Goal: Task Accomplishment & Management: Manage account settings

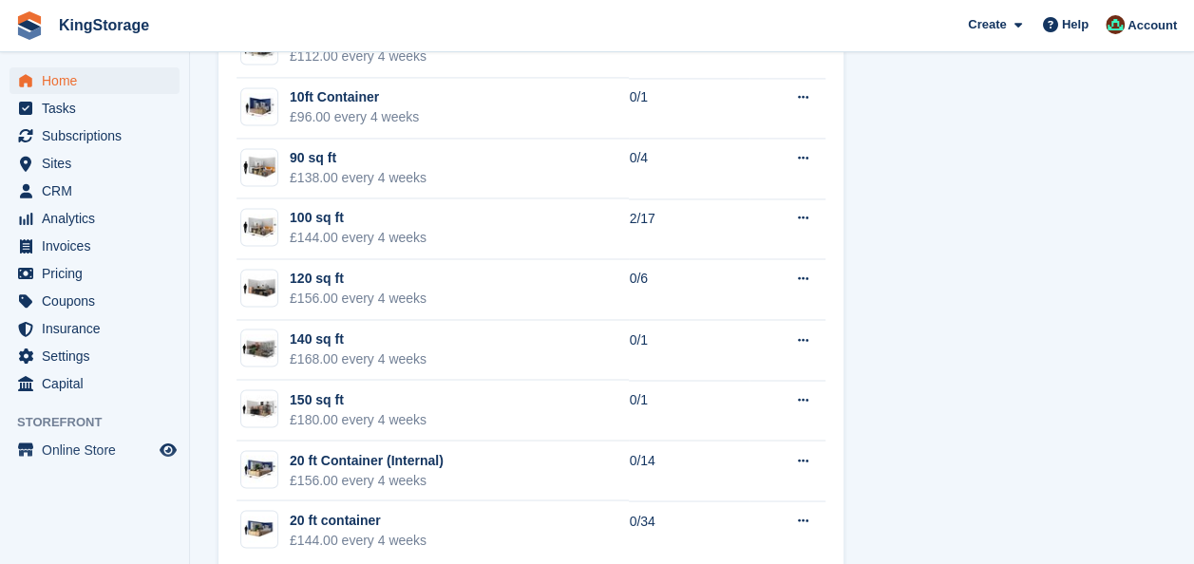
scroll to position [1445, 0]
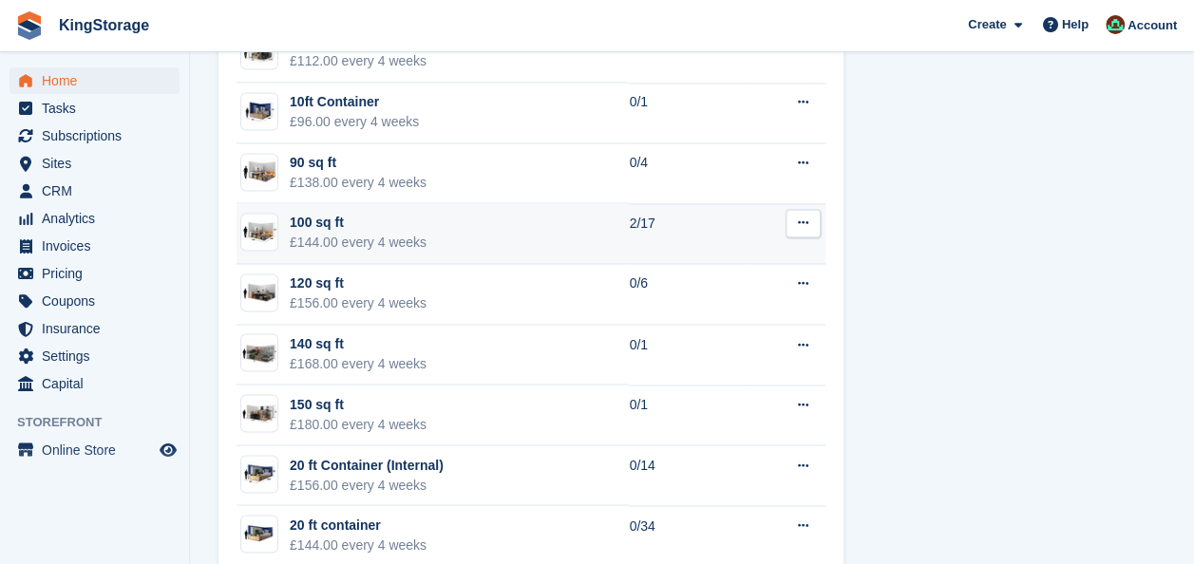
click at [346, 228] on div "100 sq ft" at bounding box center [358, 223] width 137 height 20
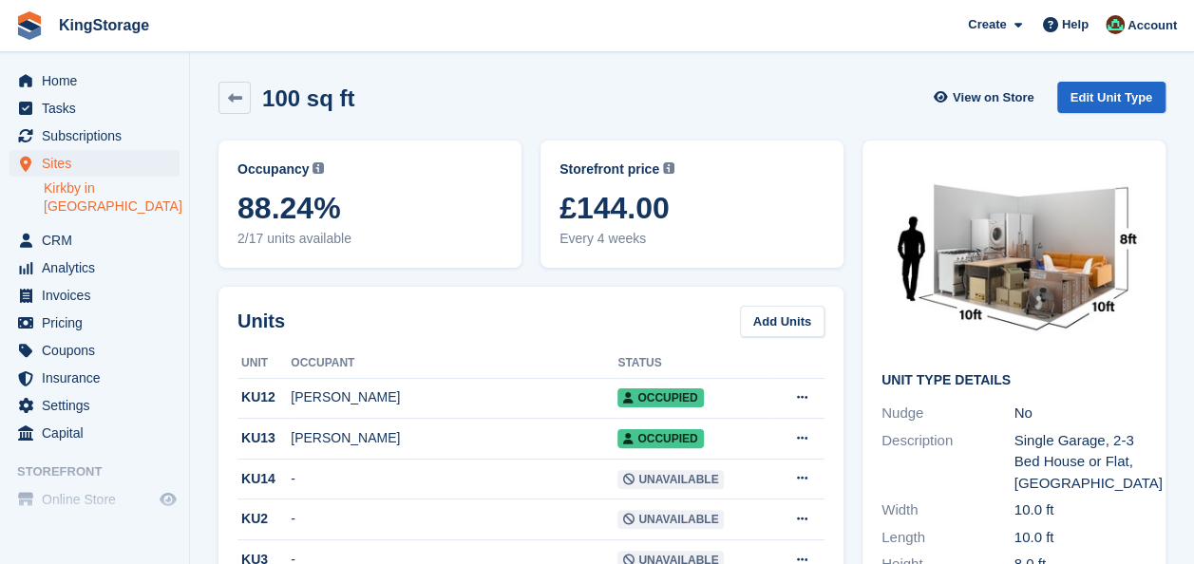
drag, startPoint x: 1177, startPoint y: 53, endPoint x: 1183, endPoint y: 79, distance: 26.3
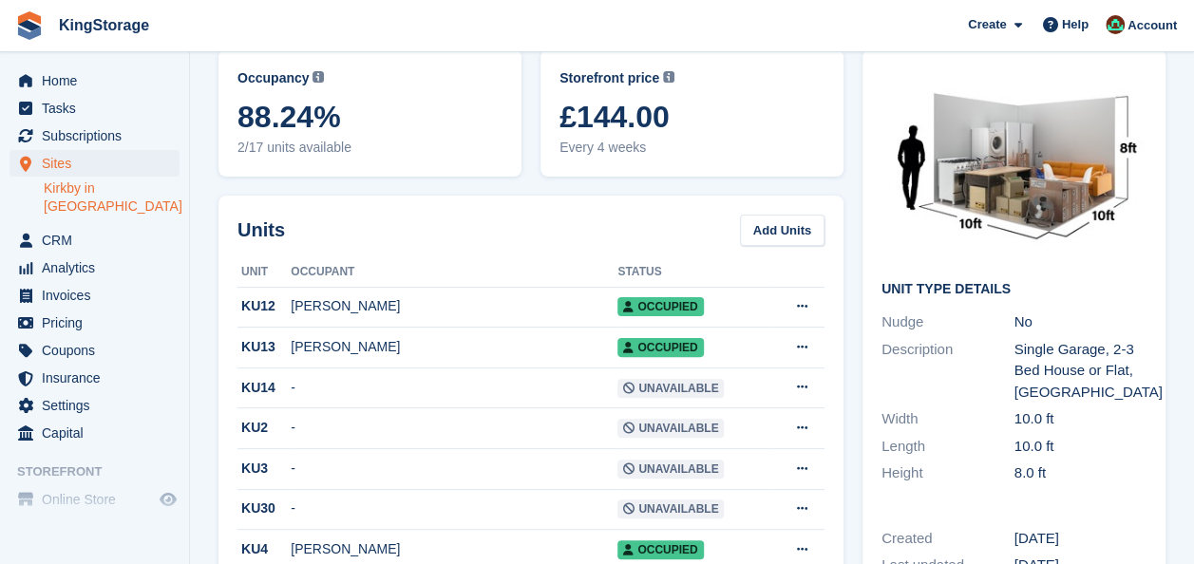
scroll to position [82, 0]
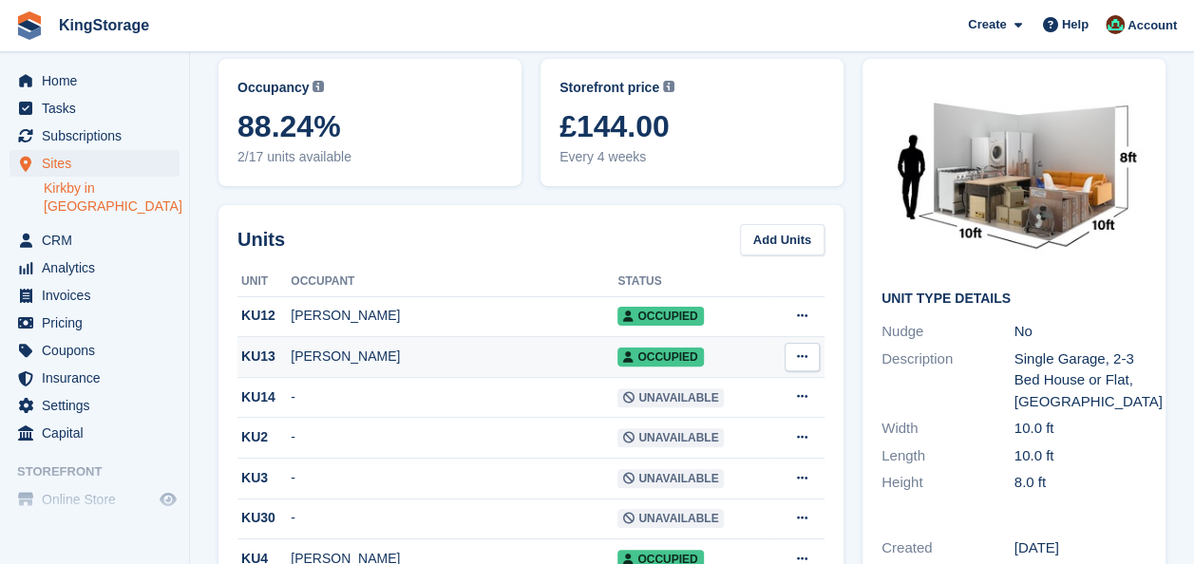
click at [259, 362] on div "KU13" at bounding box center [264, 357] width 53 height 20
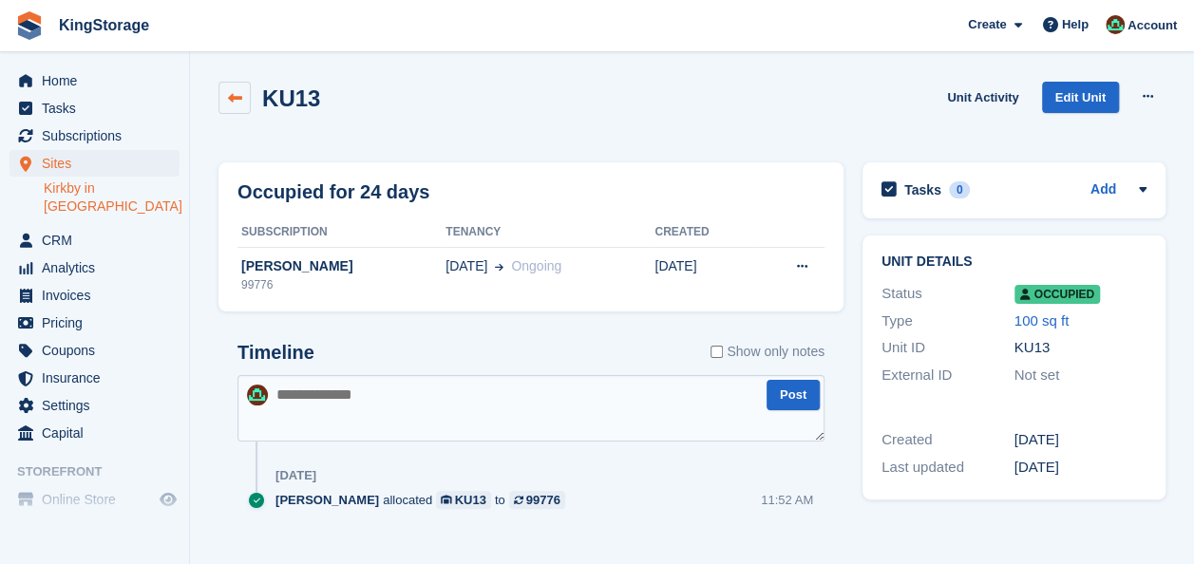
click at [238, 105] on link at bounding box center [235, 98] width 32 height 32
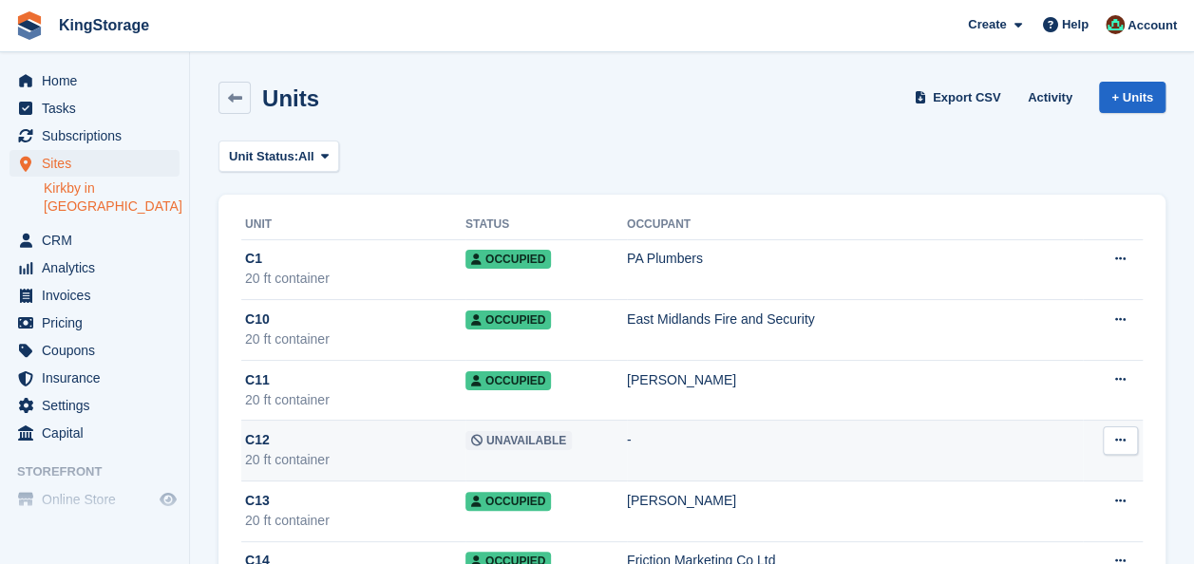
click at [1120, 442] on icon at bounding box center [1120, 440] width 10 height 12
click at [252, 439] on span "C12" at bounding box center [257, 440] width 25 height 20
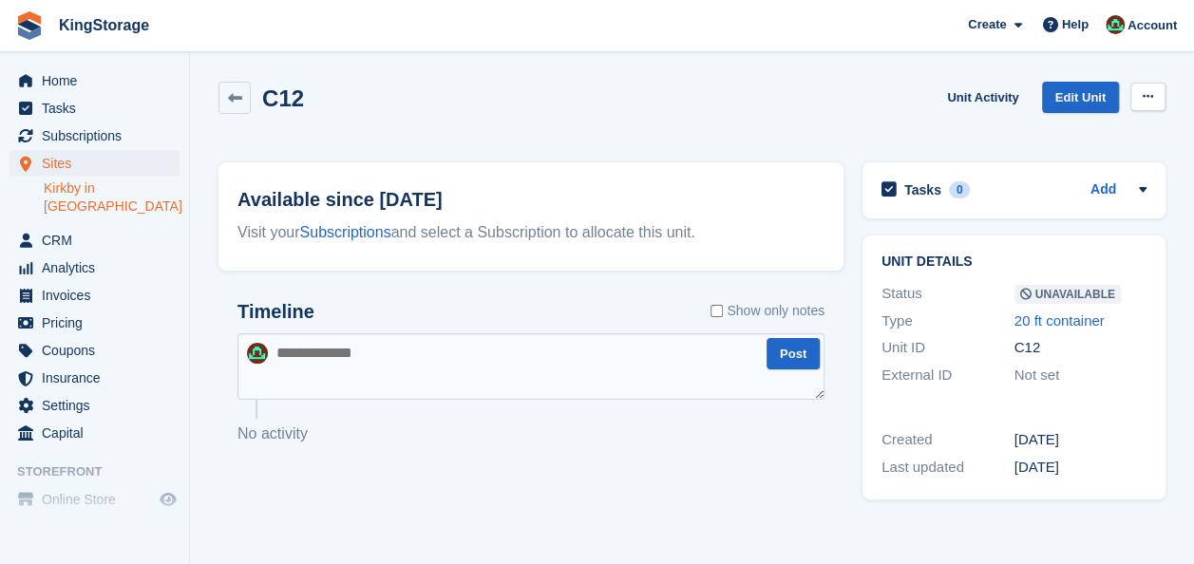
click at [1150, 90] on button at bounding box center [1148, 97] width 35 height 29
click at [1063, 134] on p "Make Available" at bounding box center [1074, 134] width 165 height 25
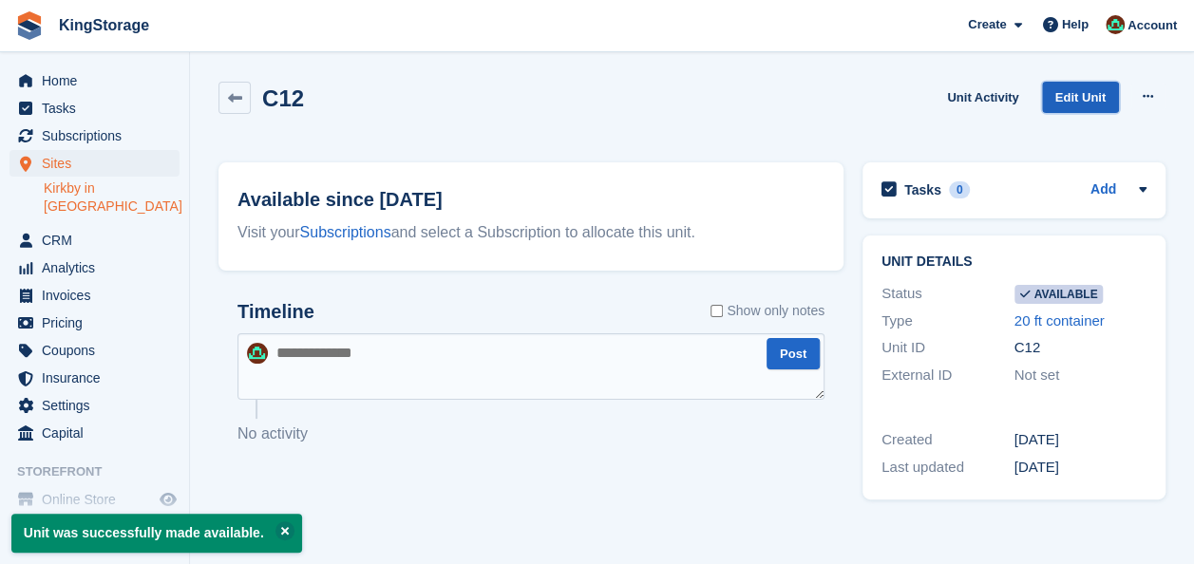
click at [1087, 102] on link "Edit Unit" at bounding box center [1080, 97] width 77 height 31
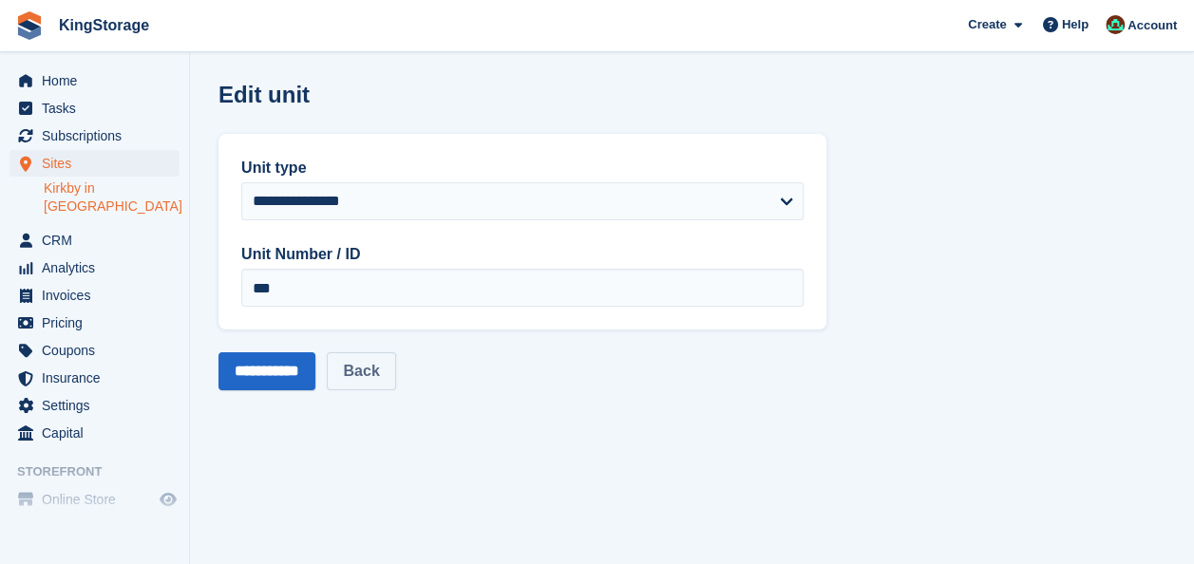
click at [395, 369] on link "Back" at bounding box center [361, 372] width 68 height 38
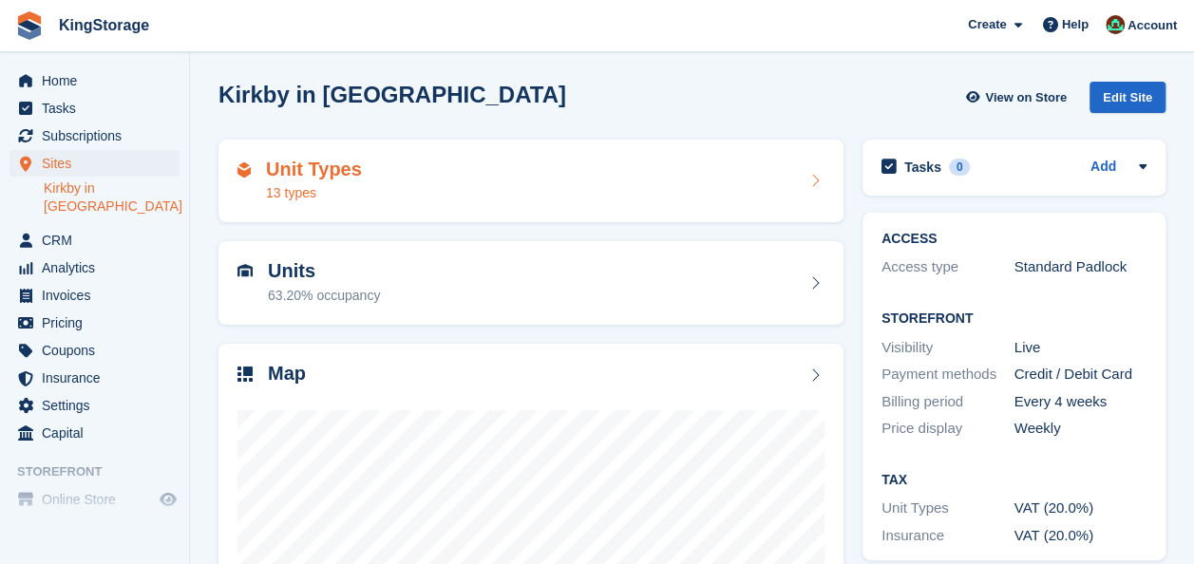
click at [300, 187] on div "13 types" at bounding box center [314, 193] width 96 height 20
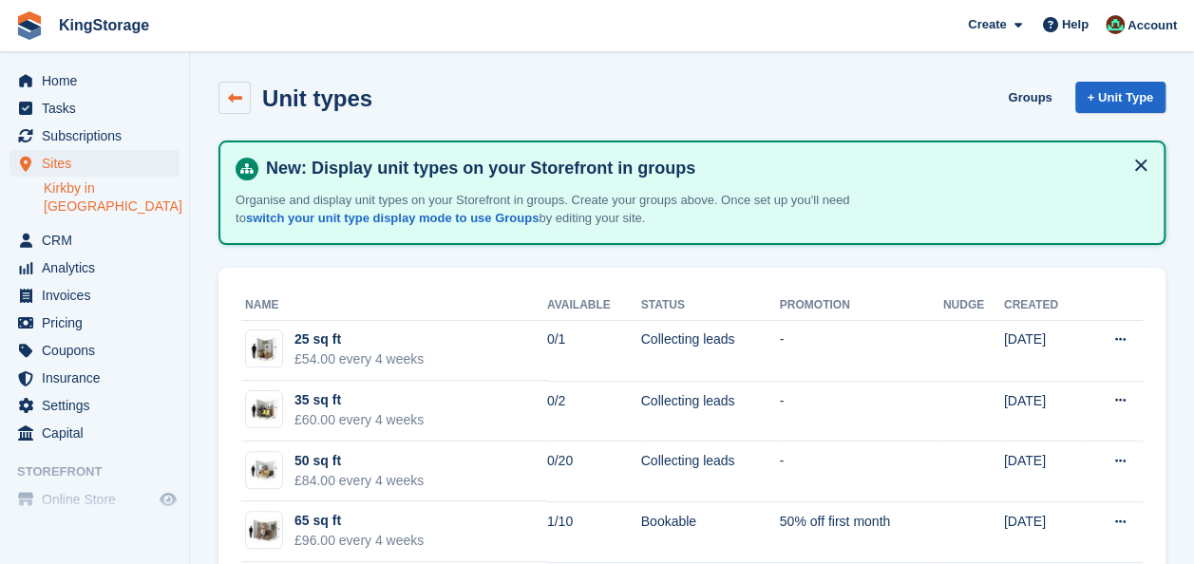
click at [234, 105] on icon at bounding box center [235, 98] width 14 height 14
